Goal: Transaction & Acquisition: Purchase product/service

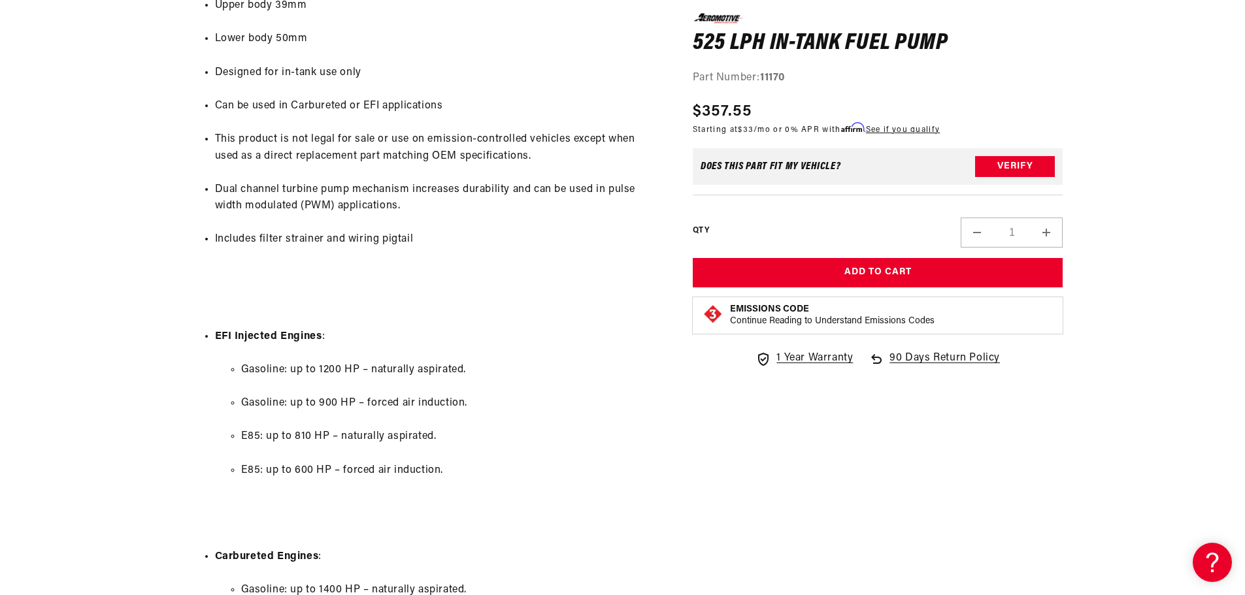
scroll to position [980, 0]
drag, startPoint x: 420, startPoint y: 404, endPoint x: 214, endPoint y: 403, distance: 205.8
click at [214, 403] on ul "EFI Injected Engines : Gasoline: up to 1200 HP – naturally aspirated. Gasoline:…" at bounding box center [424, 538] width 471 height 457
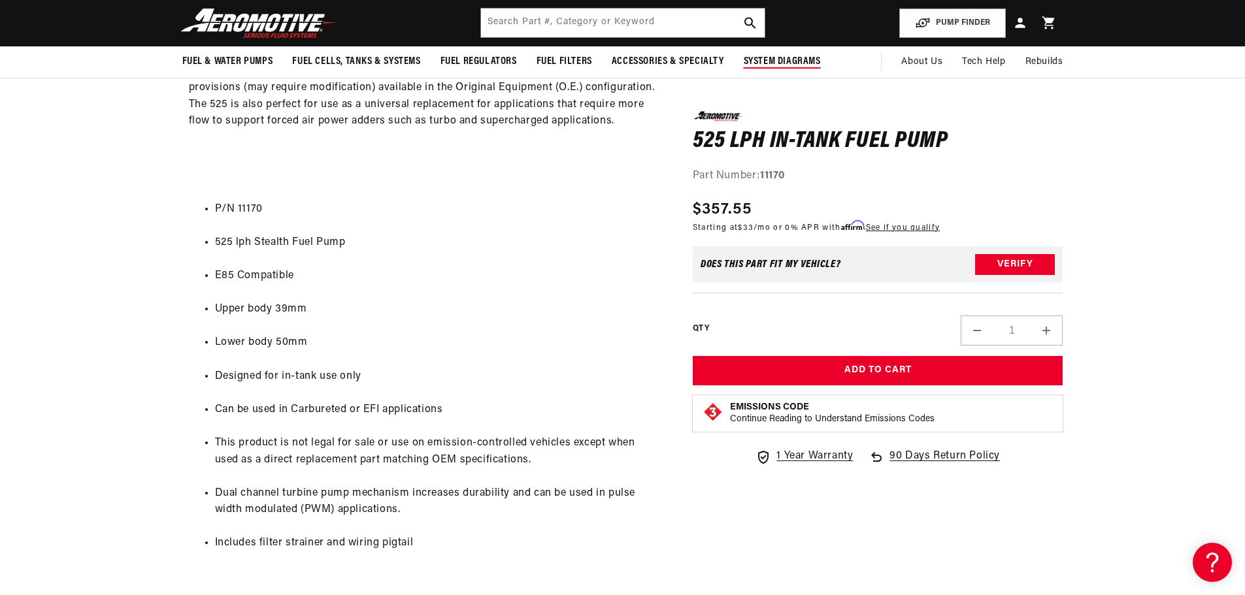
scroll to position [653, 0]
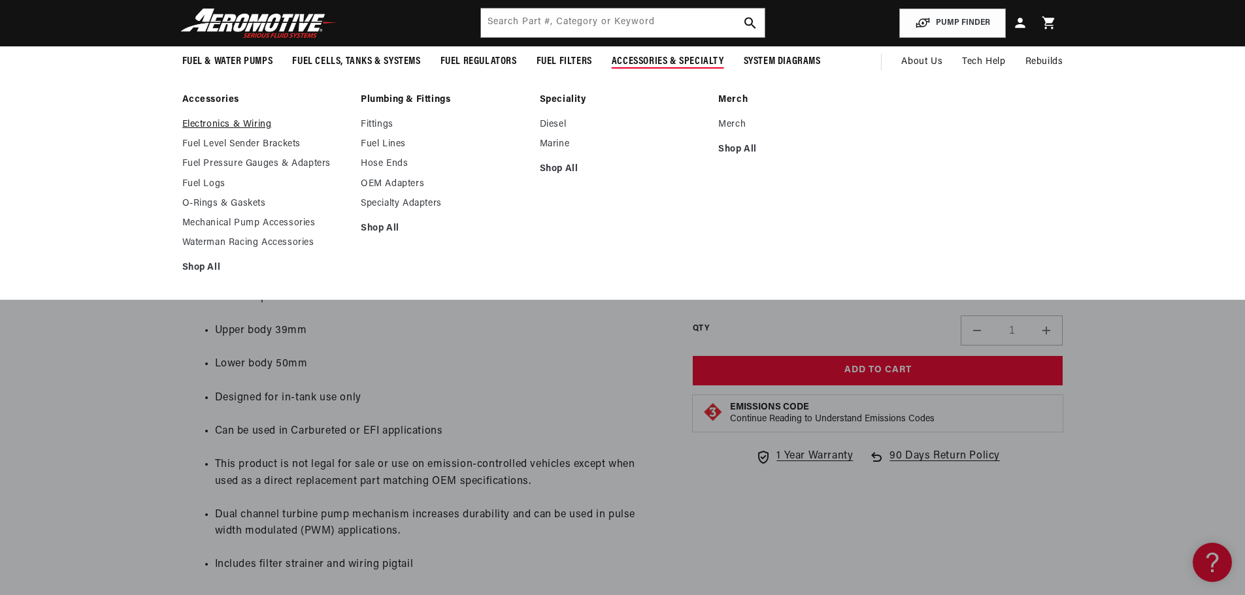
click at [220, 121] on link "Electronics & Wiring" at bounding box center [265, 125] width 166 height 12
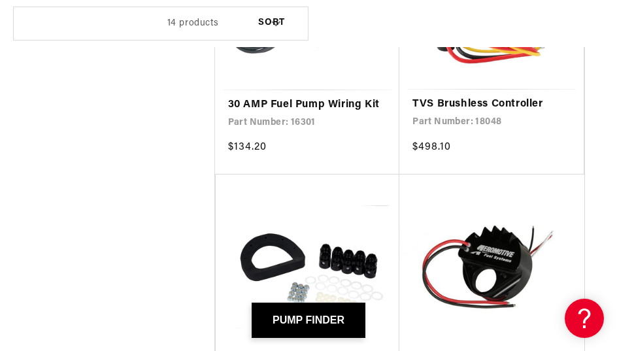
scroll to position [1242, 0]
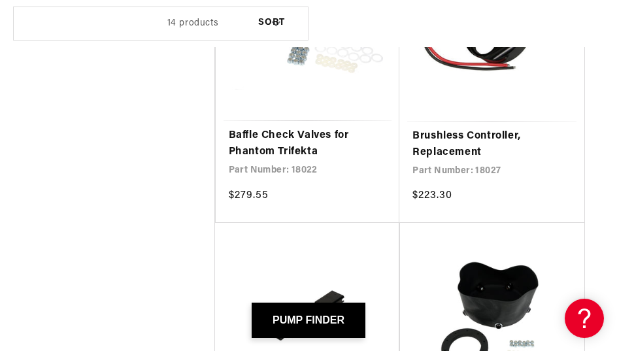
click at [609, 93] on div "Stock 0 selected Reset Stock In stock (14) In stock (14 products) Out of stock …" at bounding box center [308, 104] width 617 height 2020
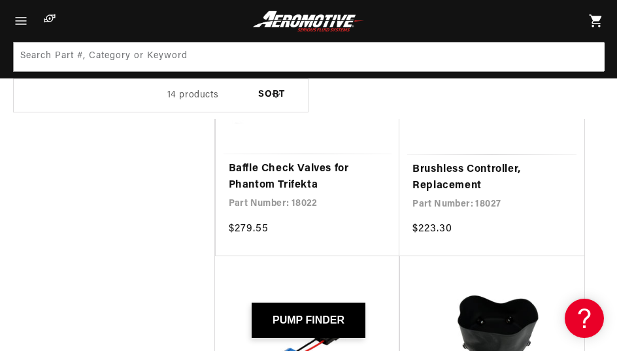
scroll to position [1176, 0]
